Goal: Navigation & Orientation: Find specific page/section

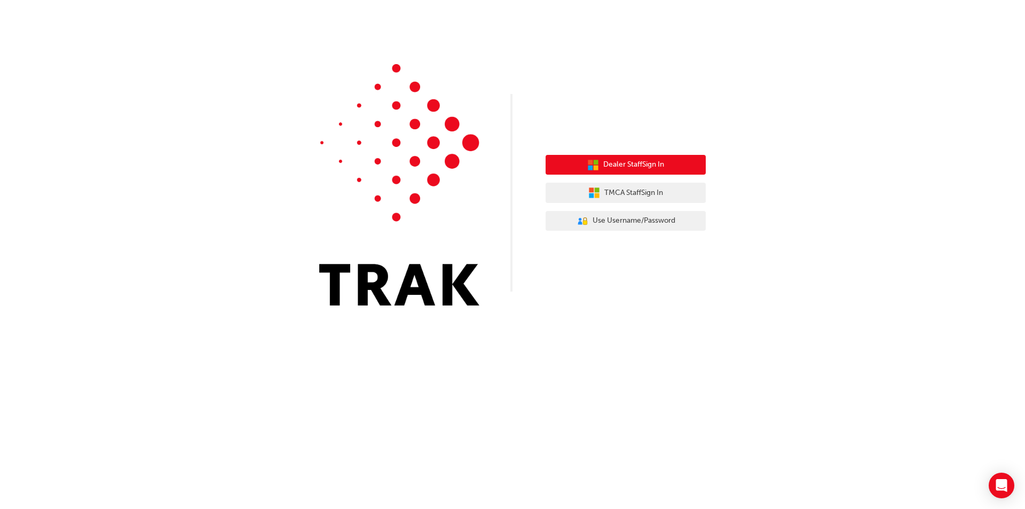
click at [667, 159] on button "Dealer Staff Sign In" at bounding box center [626, 165] width 160 height 20
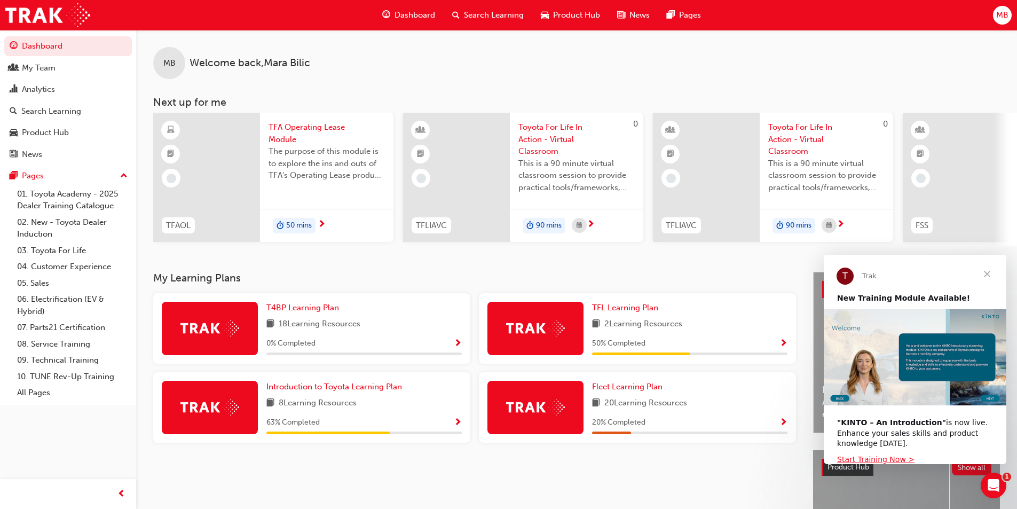
click at [990, 278] on span "Close" at bounding box center [987, 274] width 38 height 38
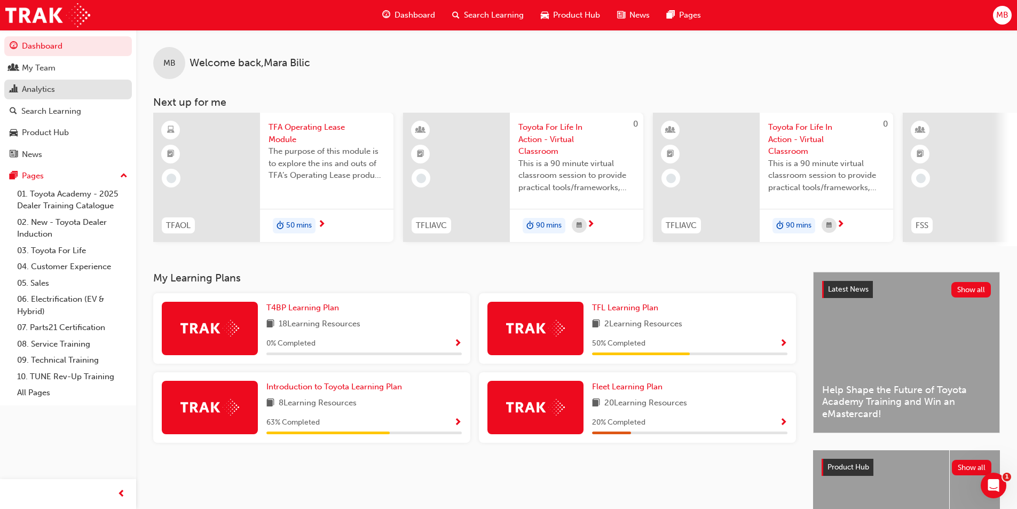
click at [73, 84] on div "Analytics" at bounding box center [68, 89] width 117 height 13
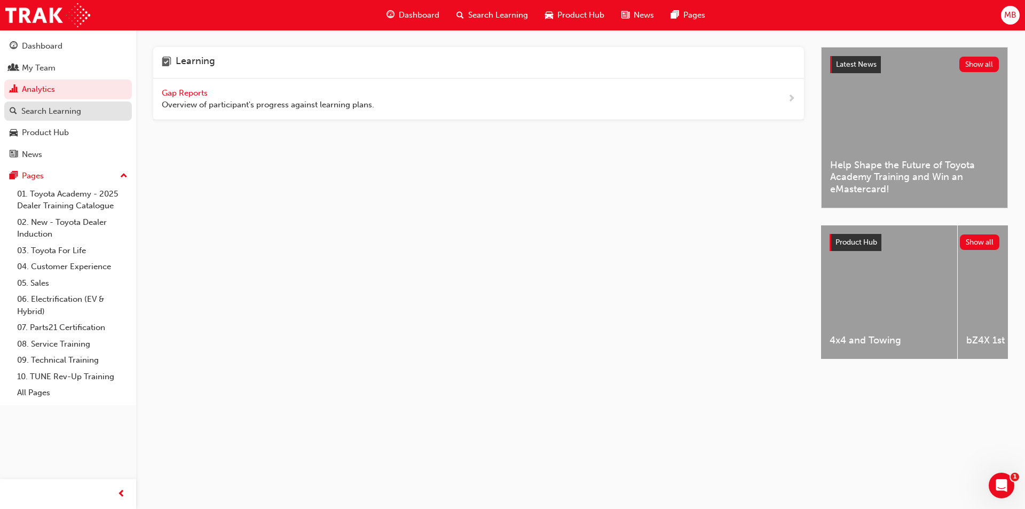
click at [74, 108] on div "Search Learning" at bounding box center [51, 111] width 60 height 12
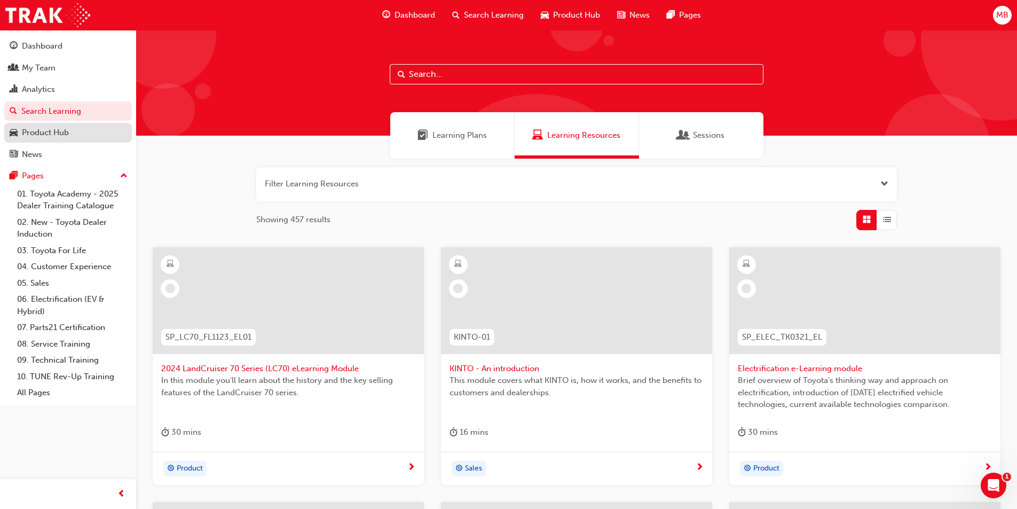
click at [88, 130] on div "Product Hub" at bounding box center [68, 132] width 117 height 13
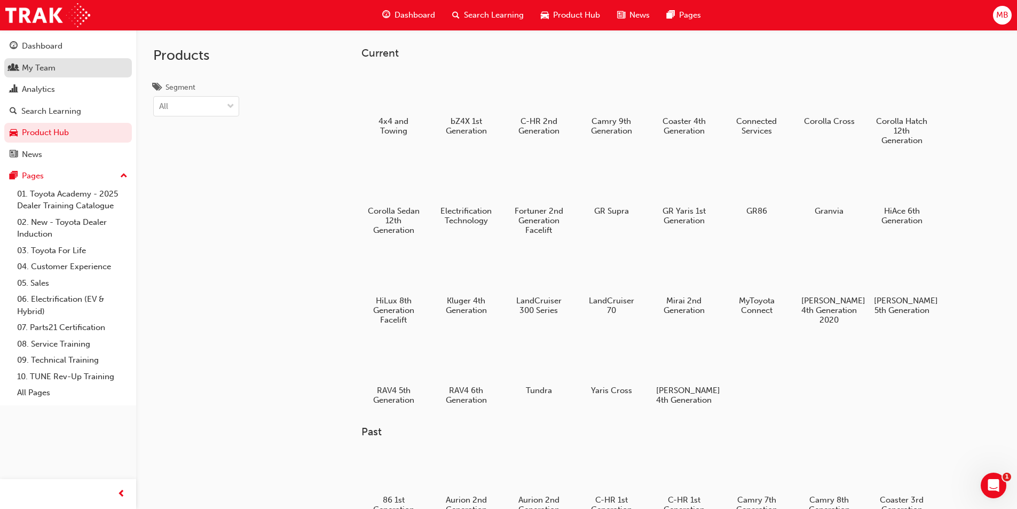
click at [66, 69] on div "My Team" at bounding box center [68, 67] width 117 height 13
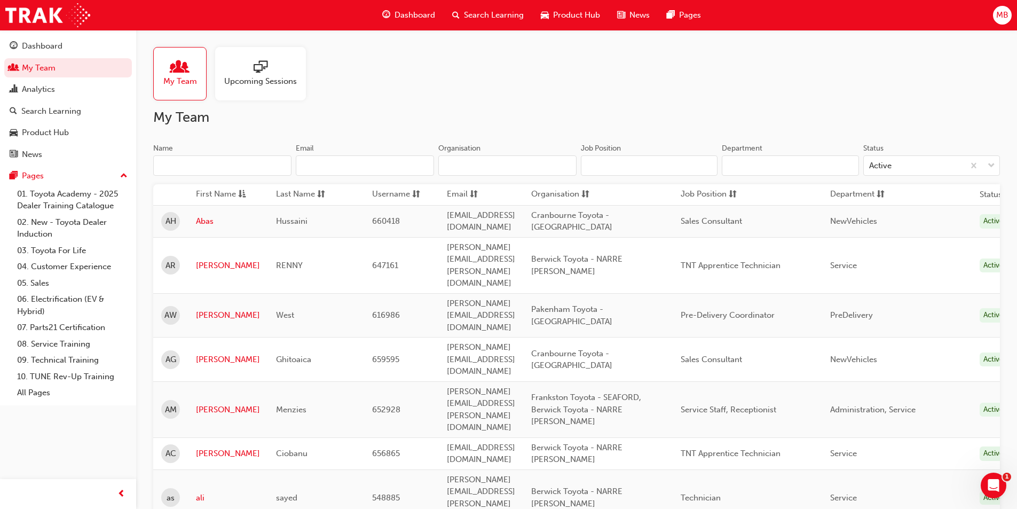
click at [268, 73] on div at bounding box center [260, 67] width 73 height 15
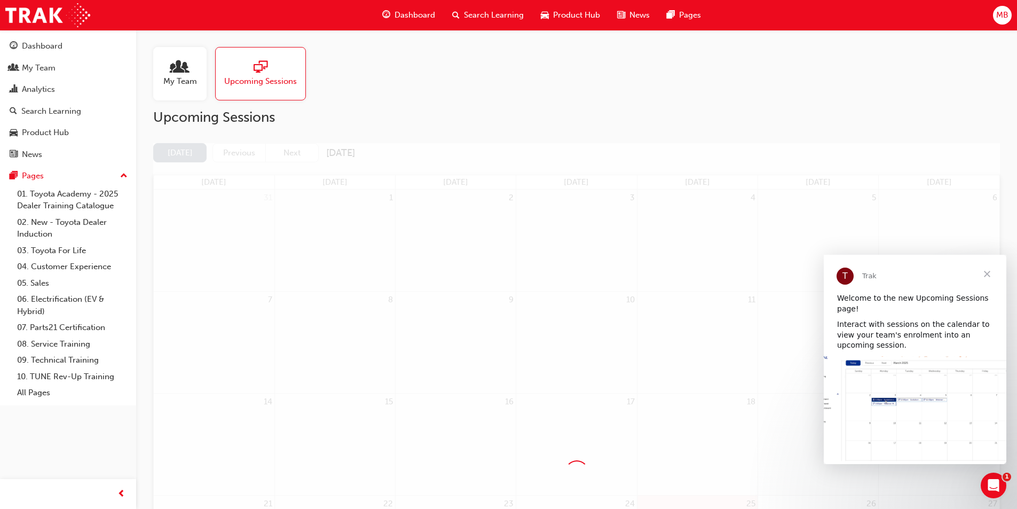
click at [985, 273] on span "Close" at bounding box center [987, 274] width 38 height 38
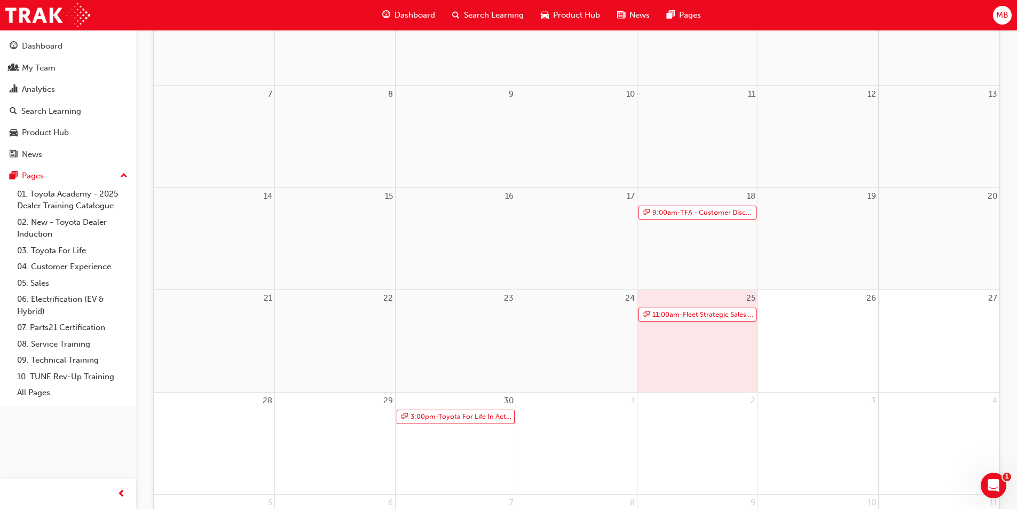
scroll to position [267, 0]
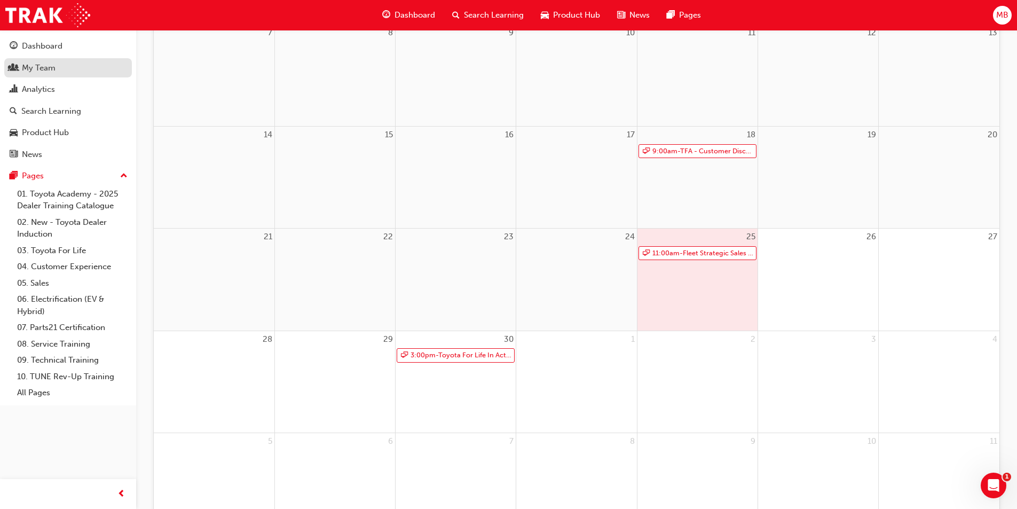
click at [58, 69] on div "My Team" at bounding box center [68, 67] width 117 height 13
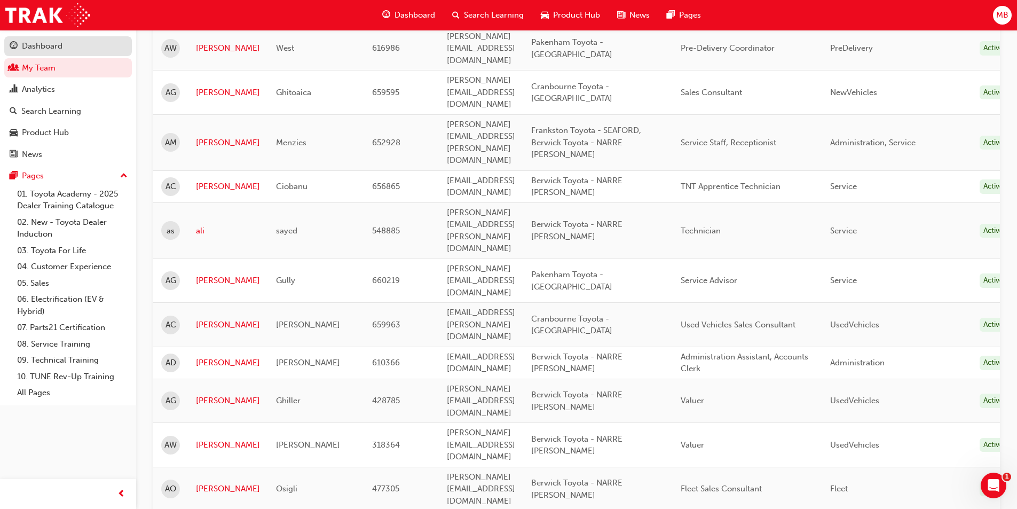
click at [60, 52] on div "Dashboard" at bounding box center [42, 46] width 41 height 12
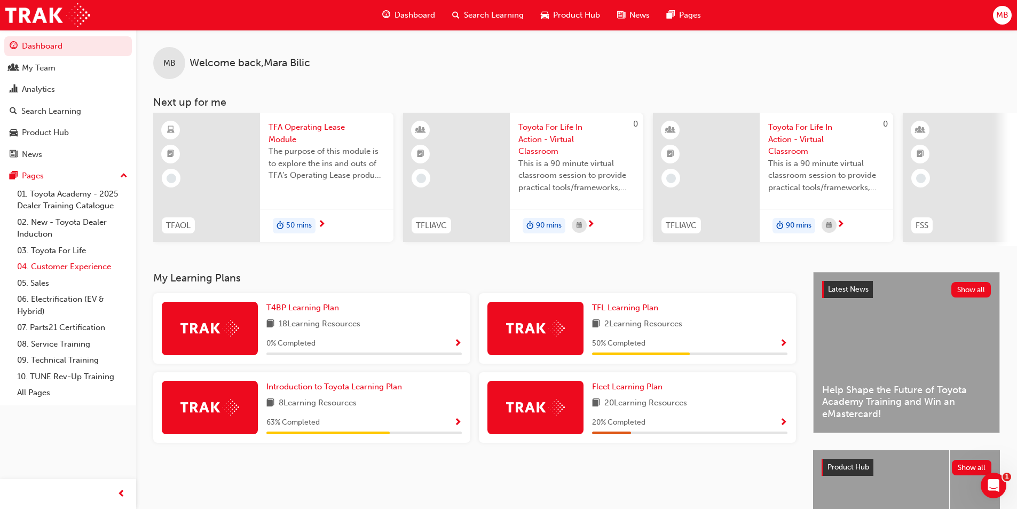
click at [108, 270] on link "04. Customer Experience" at bounding box center [72, 267] width 119 height 17
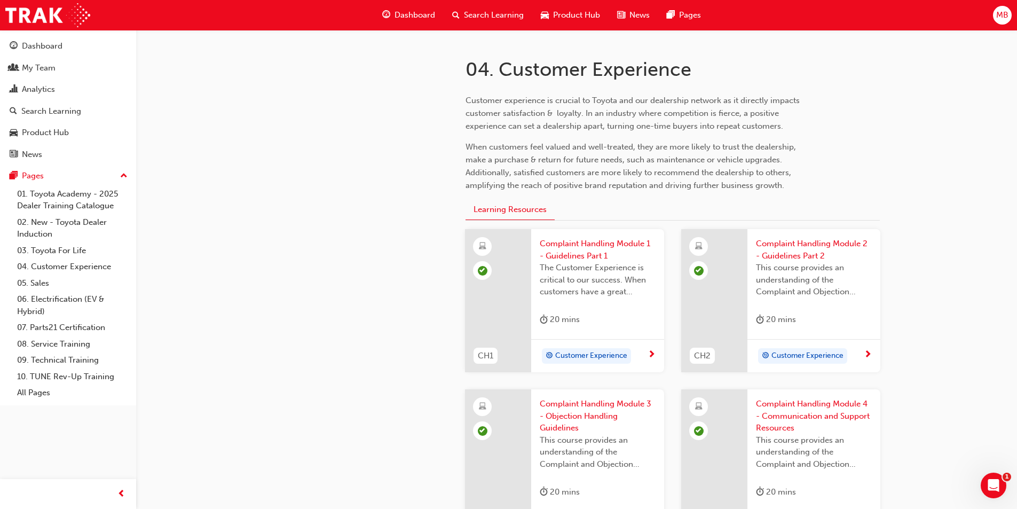
scroll to position [214, 0]
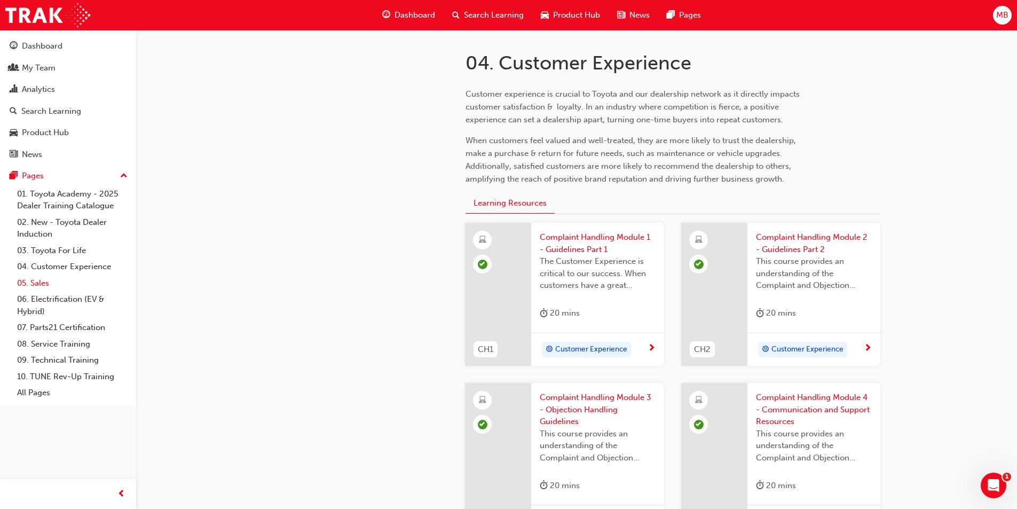
click at [93, 283] on link "05. Sales" at bounding box center [72, 283] width 119 height 17
